Goal: Information Seeking & Learning: Learn about a topic

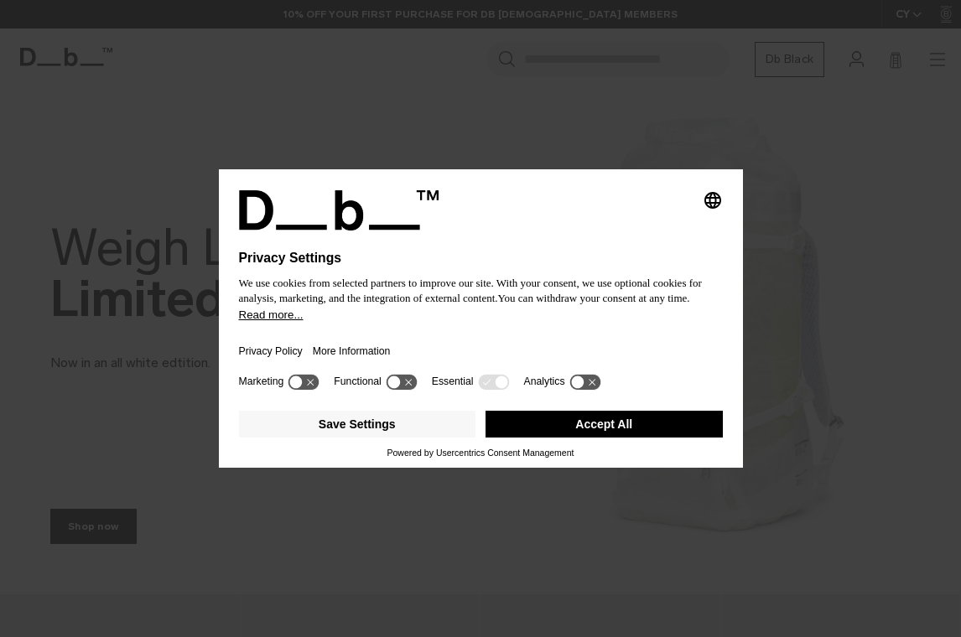
click at [625, 434] on button "Accept All" at bounding box center [604, 424] width 237 height 27
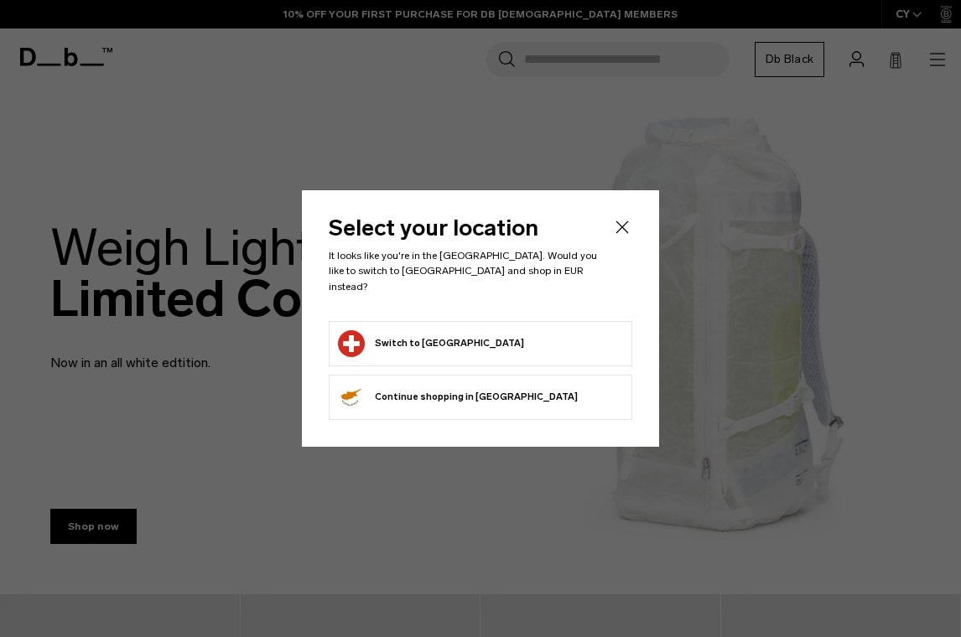
click at [625, 433] on div "Select your location It looks like you're in the Switzerland. Would you like to…" at bounding box center [480, 318] width 357 height 256
click at [616, 231] on icon "Close" at bounding box center [622, 227] width 20 height 20
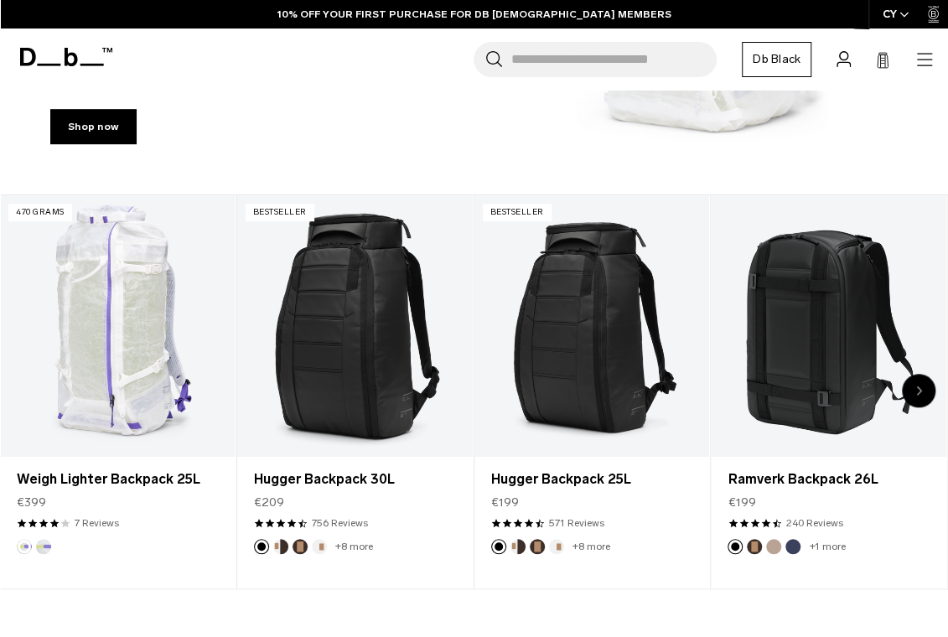
scroll to position [419, 0]
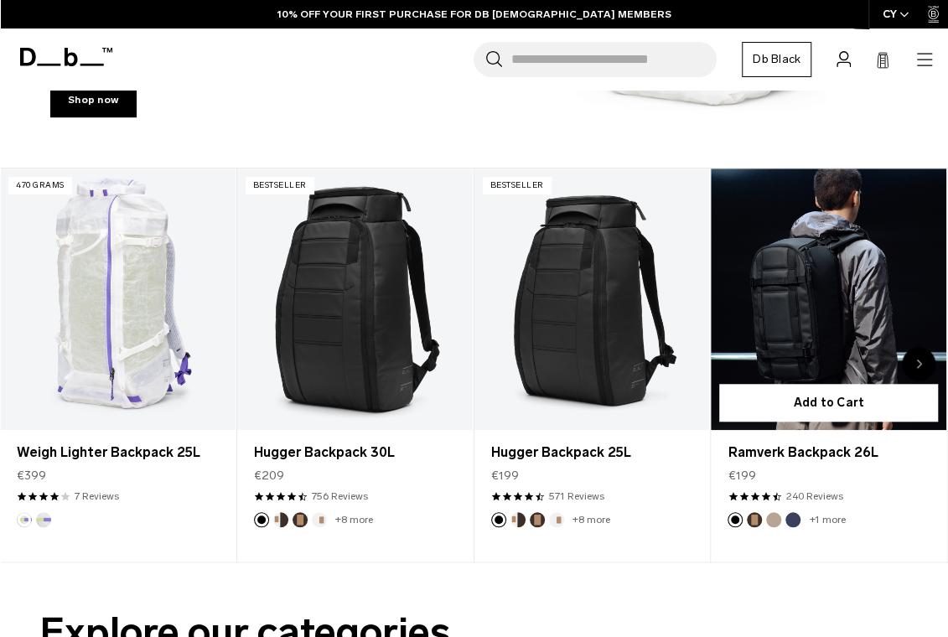
click at [847, 298] on link "Ramverk Backpack 26L" at bounding box center [829, 300] width 236 height 262
click at [774, 293] on link "Ramverk Backpack 26L" at bounding box center [829, 300] width 236 height 262
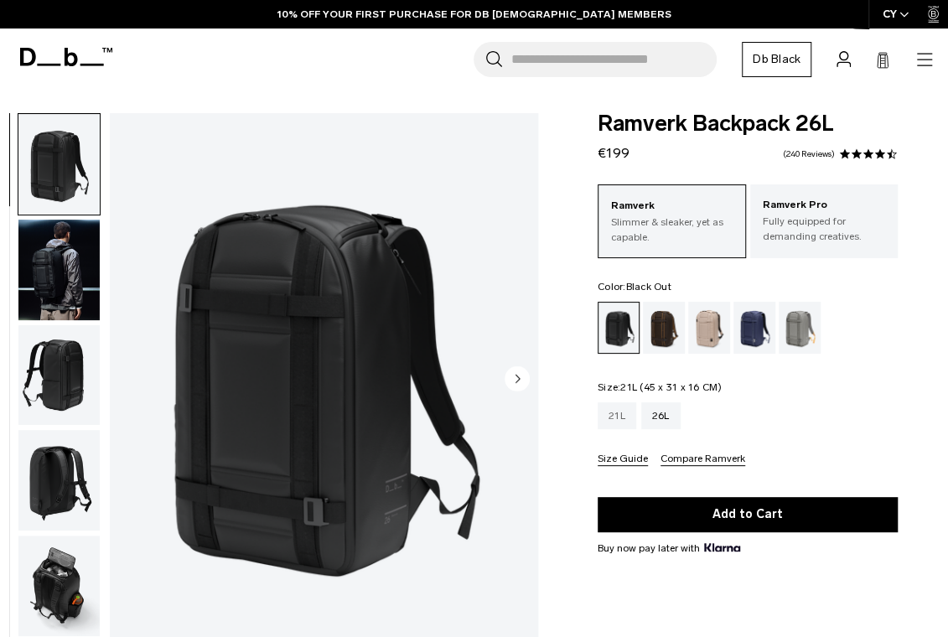
click at [610, 414] on div "21L" at bounding box center [617, 416] width 39 height 27
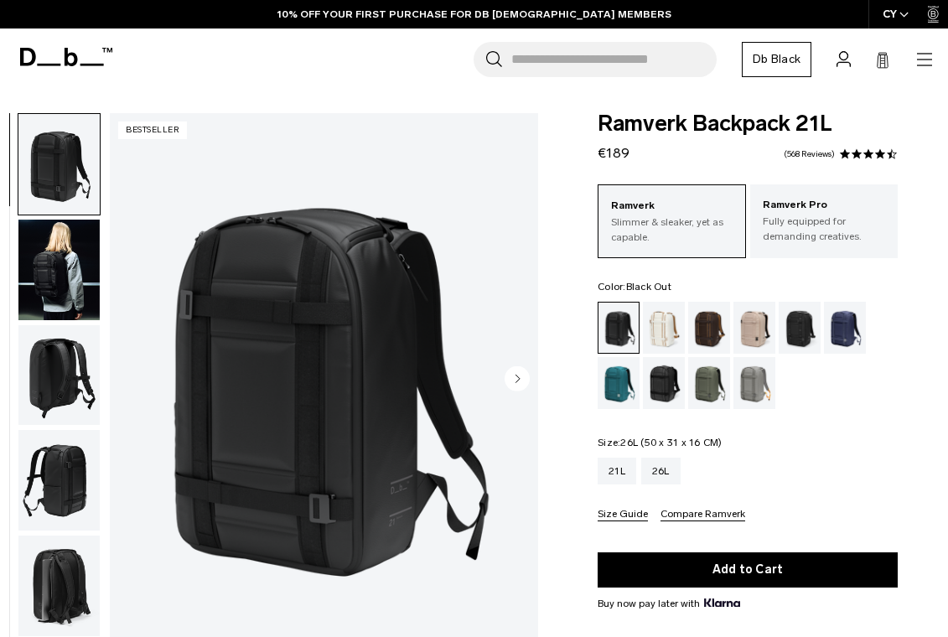
click at [659, 464] on div "26L" at bounding box center [661, 471] width 39 height 27
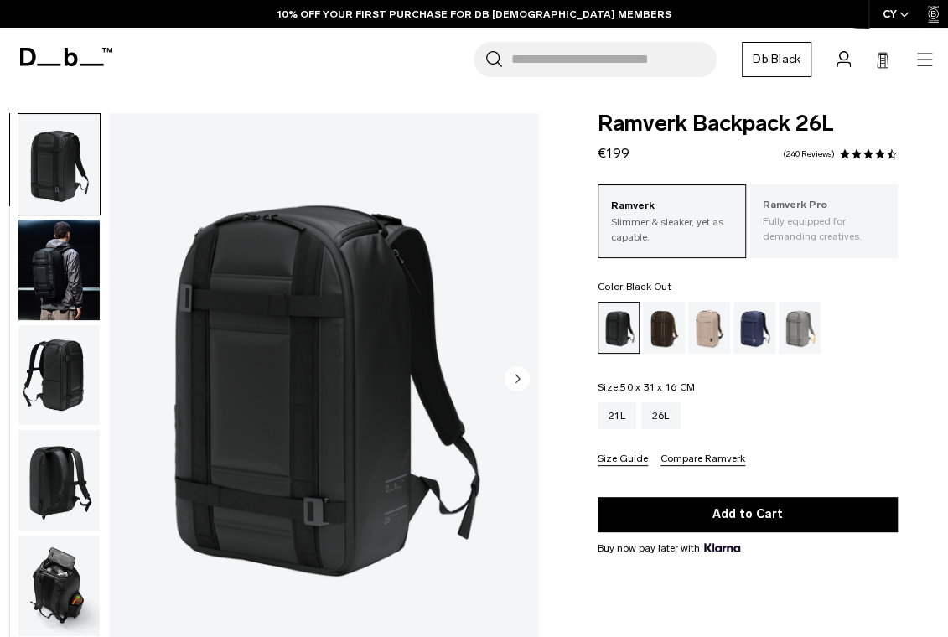
click at [823, 231] on p "Fully equipped for demanding creatives." at bounding box center [824, 229] width 123 height 30
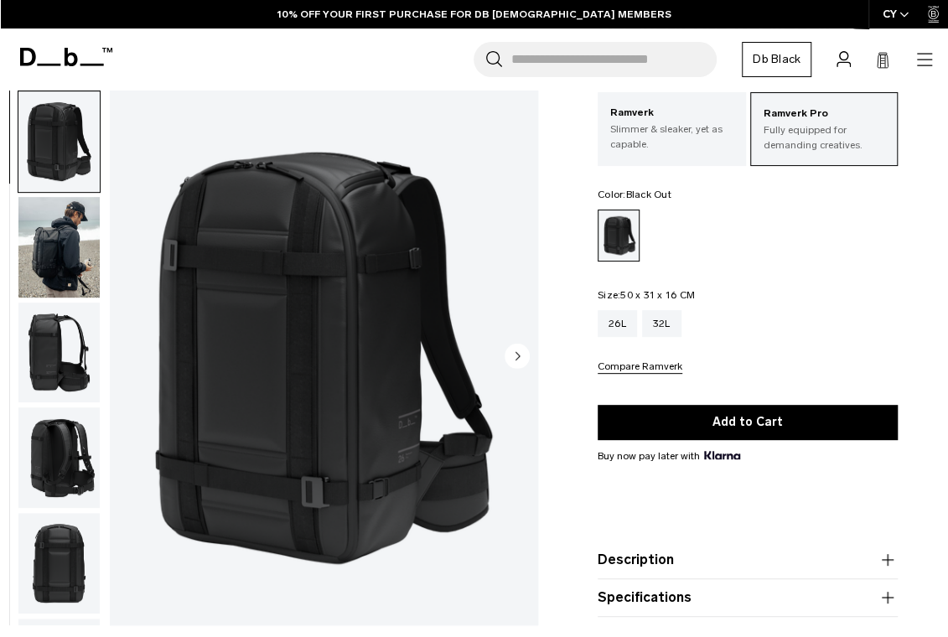
scroll to position [84, 0]
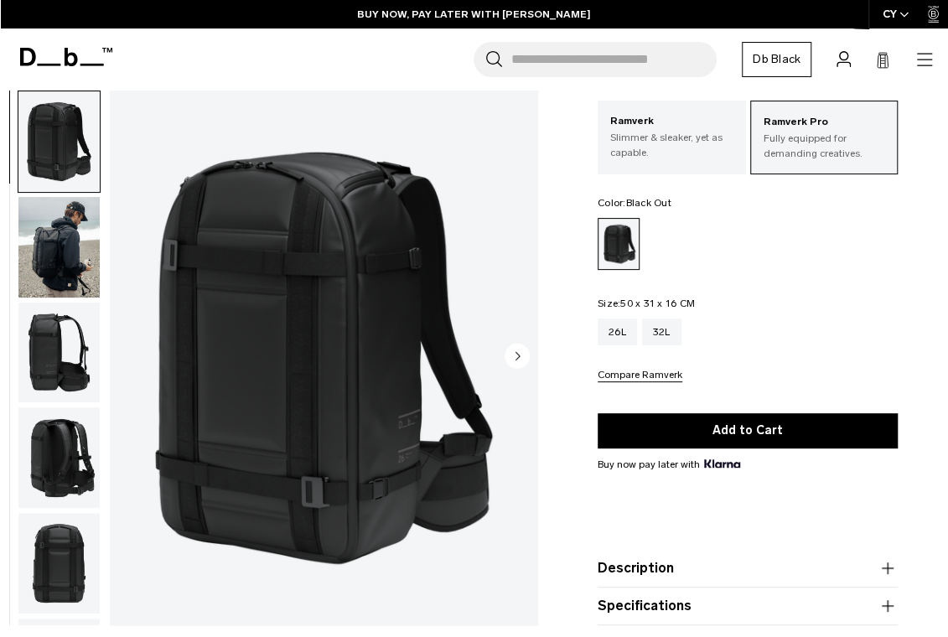
drag, startPoint x: 864, startPoint y: 361, endPoint x: 777, endPoint y: 330, distance: 92.6
click at [864, 361] on div "26L 32L Compare Ramverk" at bounding box center [748, 351] width 300 height 64
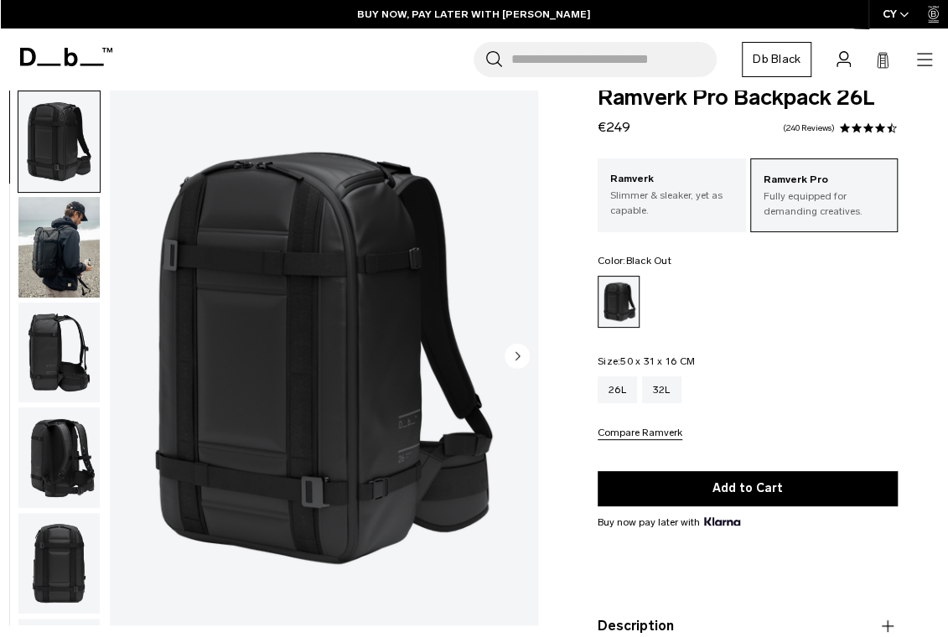
scroll to position [0, 0]
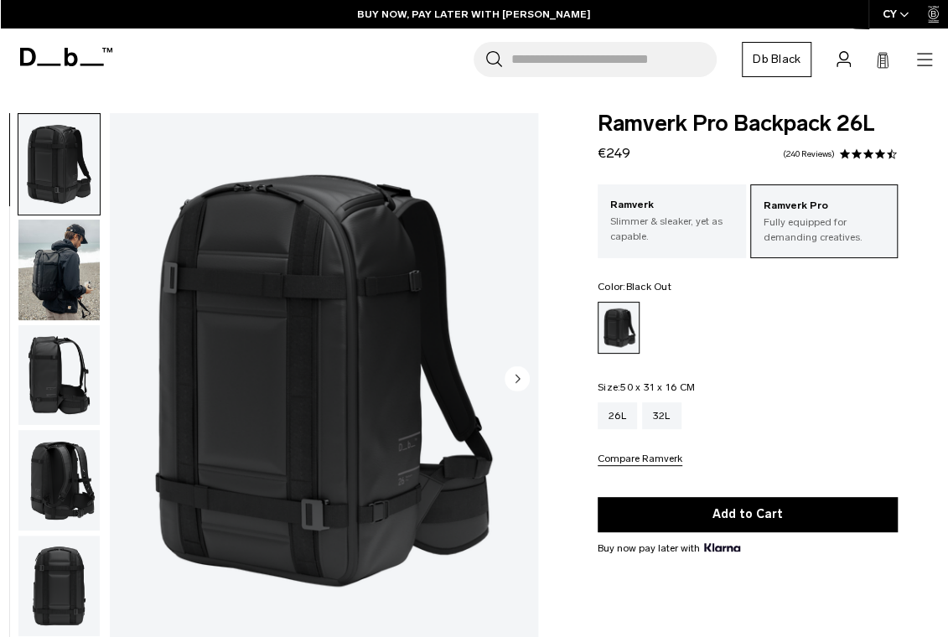
click at [23, 59] on icon at bounding box center [28, 57] width 16 height 18
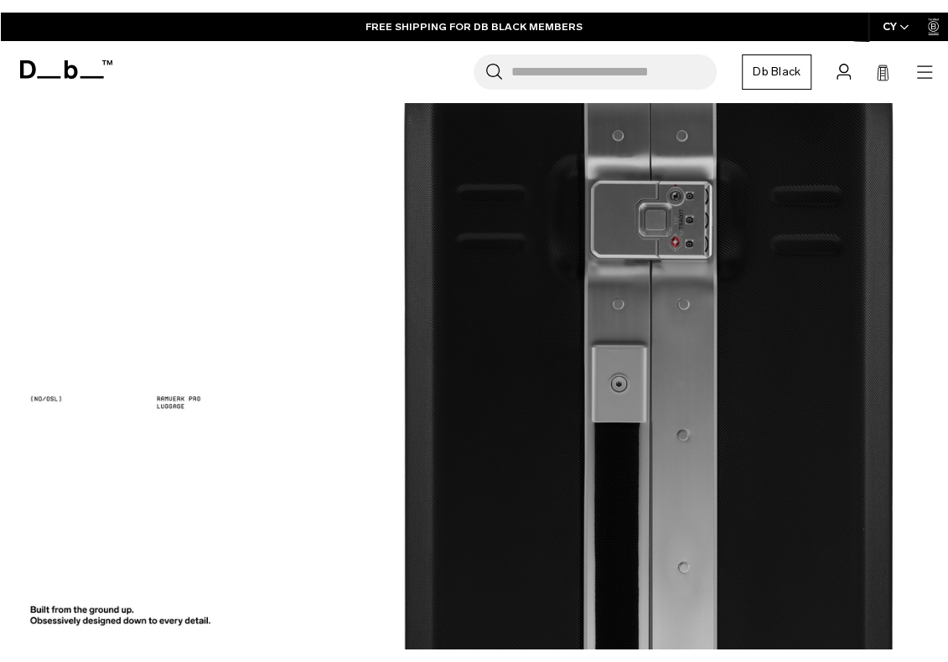
scroll to position [1761, 0]
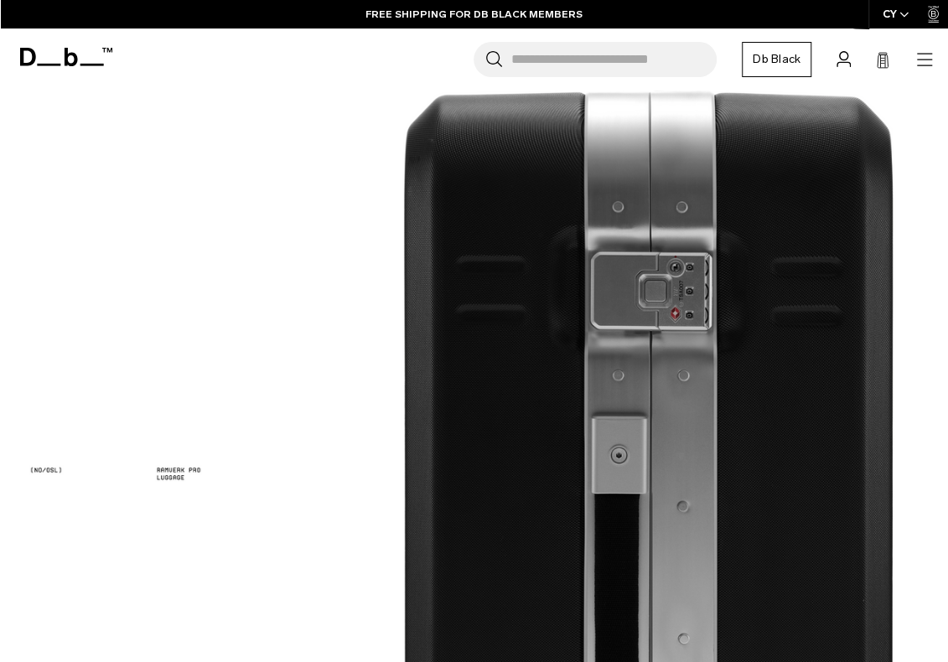
click at [942, 66] on header "Db Shop By Category All Products New Arrivals Bestsellers" at bounding box center [474, 60] width 948 height 62
click at [929, 66] on icon "button" at bounding box center [925, 59] width 20 height 20
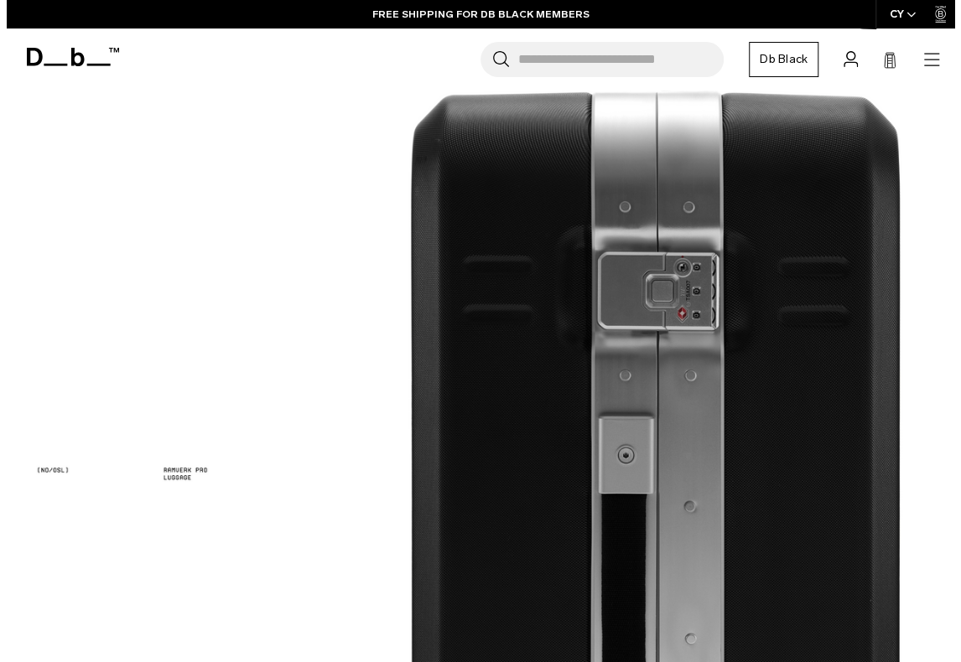
scroll to position [1436, 0]
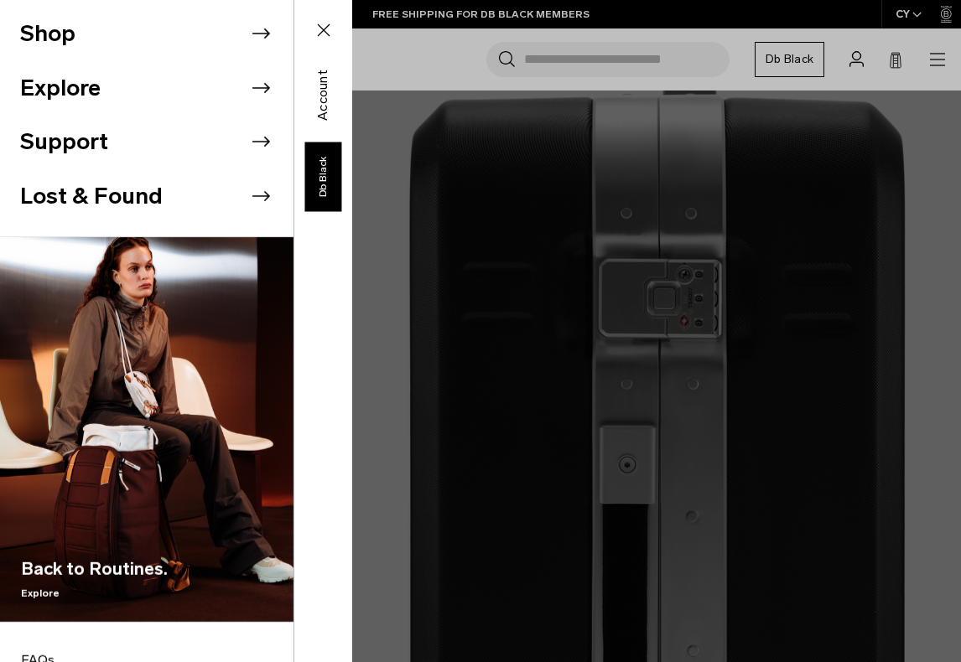
click at [166, 43] on li "Shop" at bounding box center [156, 34] width 273 height 55
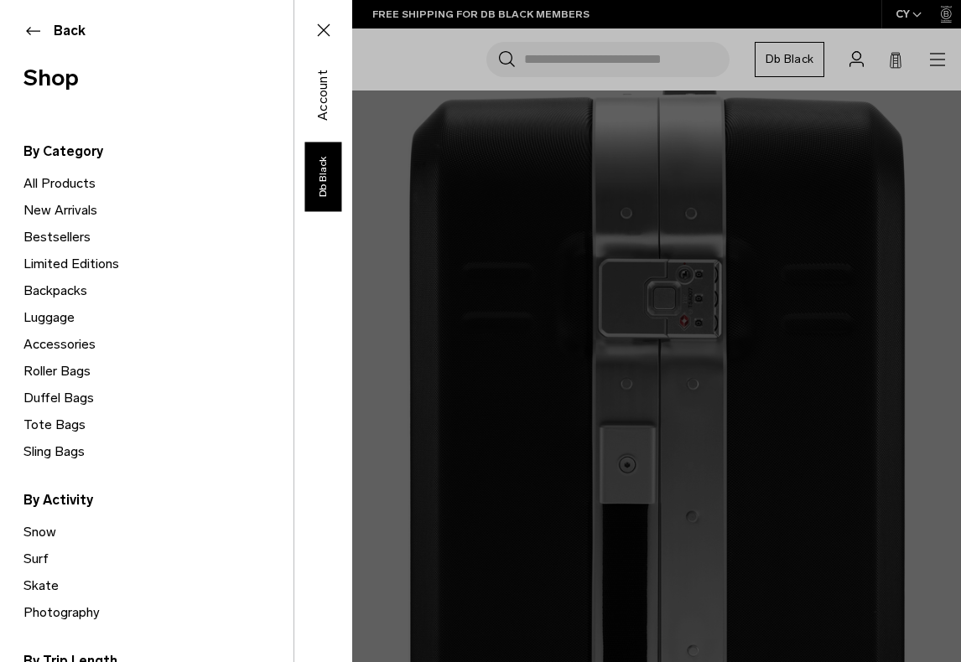
click at [79, 184] on link "All Products" at bounding box center [158, 183] width 270 height 27
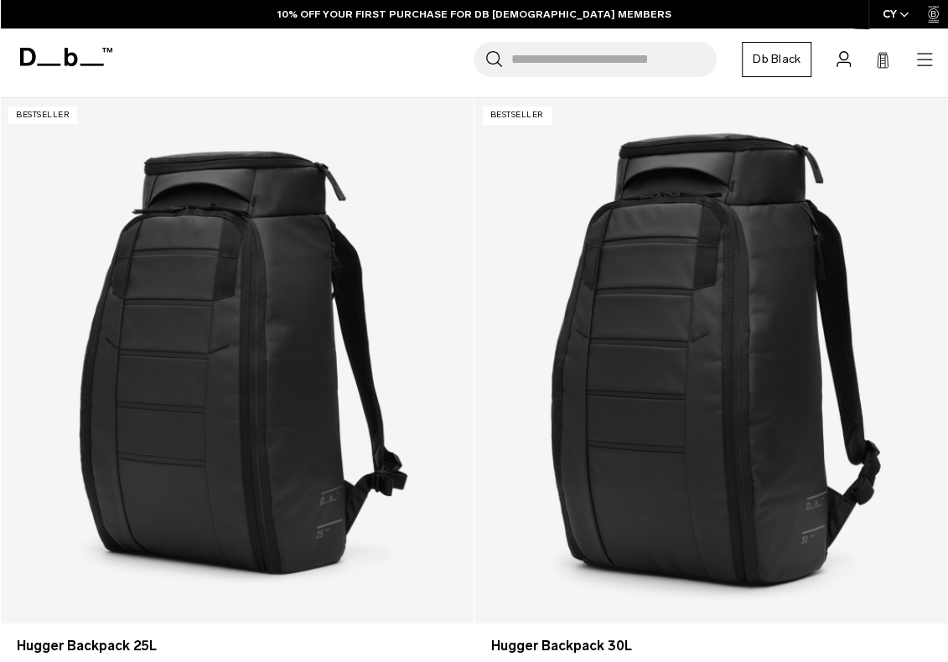
scroll to position [252, 0]
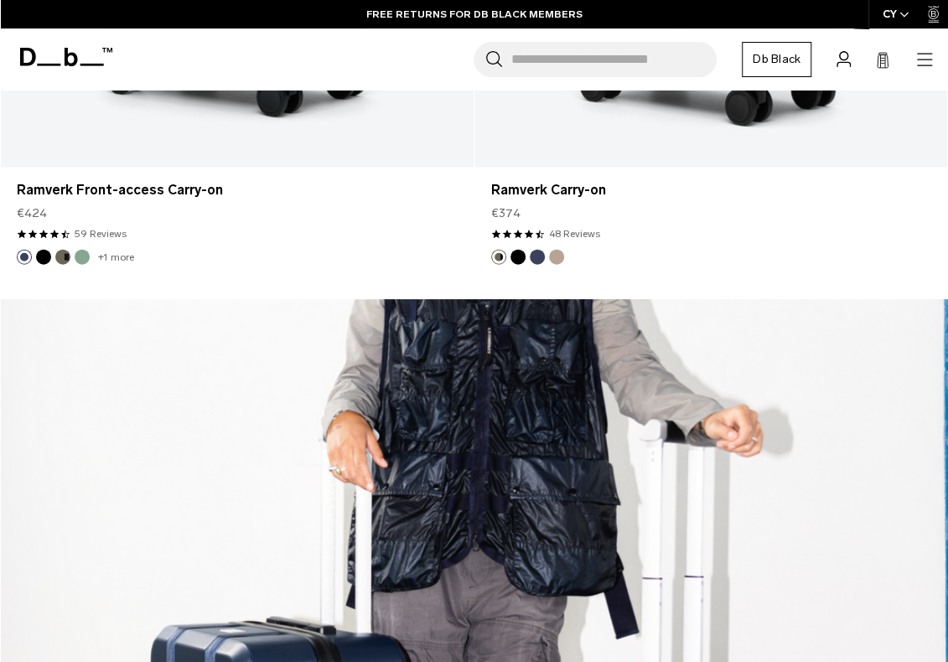
scroll to position [4948, 0]
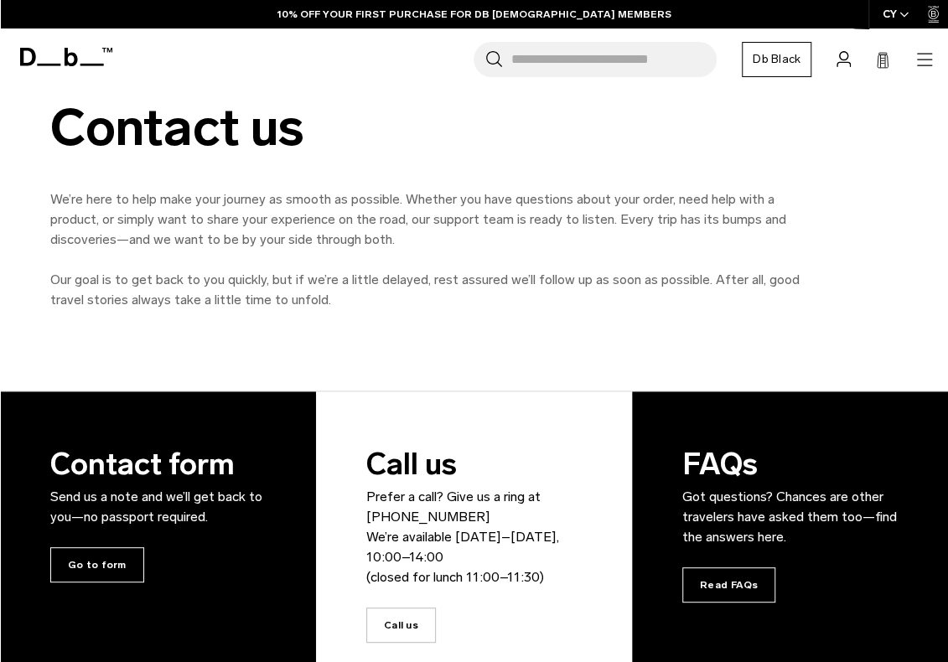
scroll to position [168, 0]
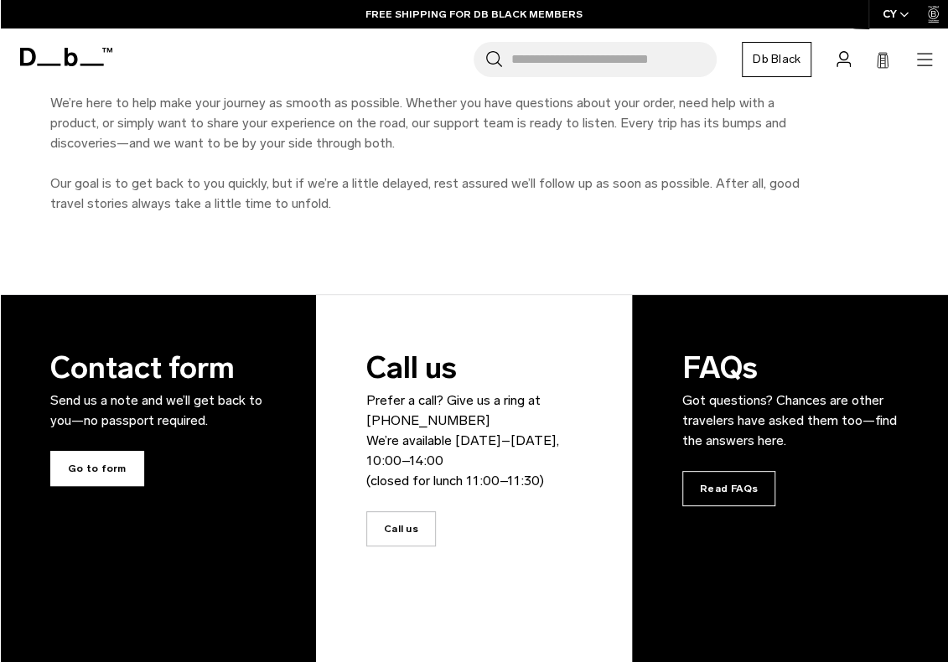
click at [103, 465] on span "Go to form" at bounding box center [97, 468] width 94 height 35
